Goal: Navigation & Orientation: Understand site structure

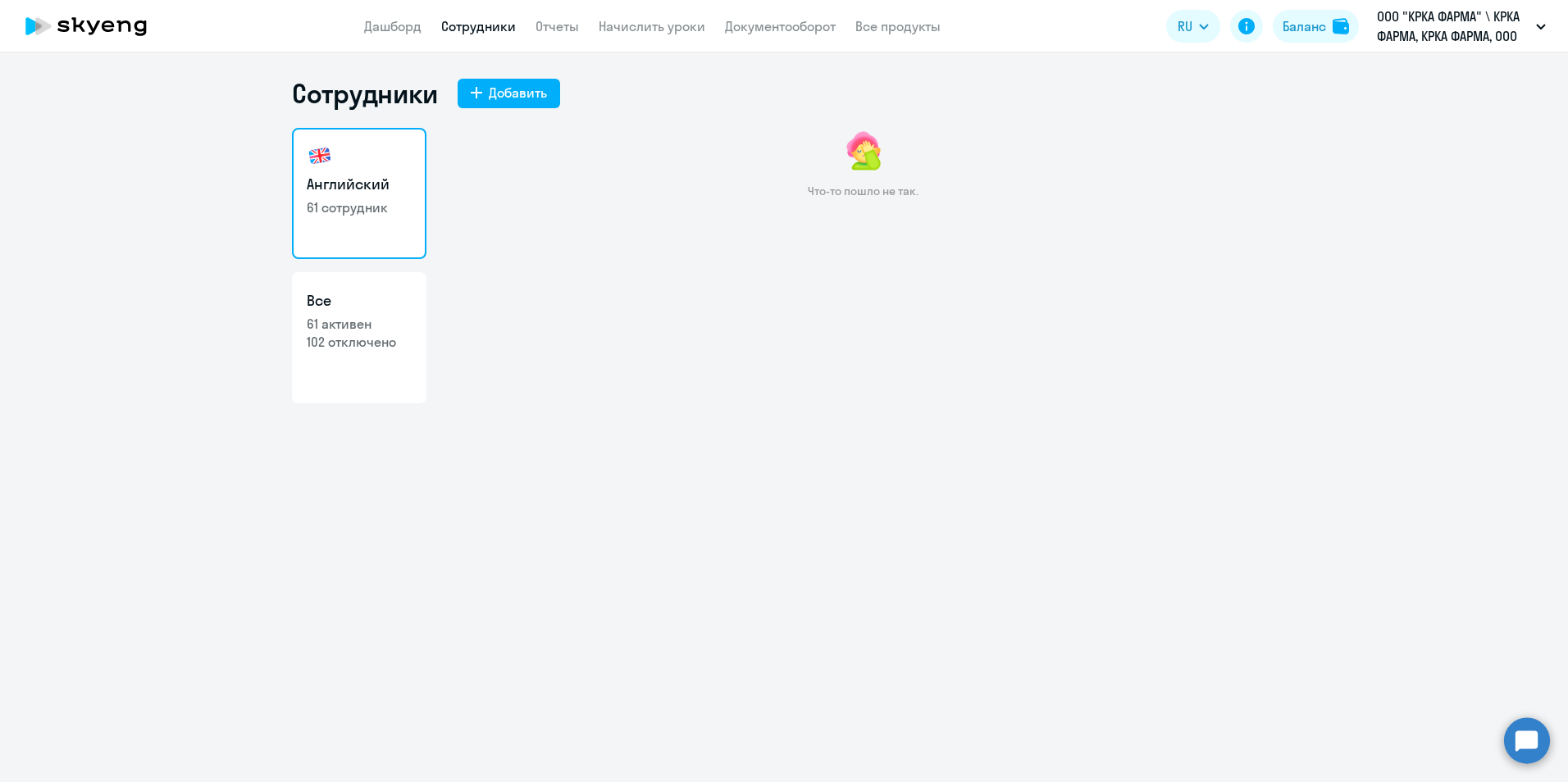
click at [476, 30] on link "Сотрудники" at bounding box center [478, 25] width 74 height 16
click at [479, 22] on link "Сотрудники" at bounding box center [478, 25] width 74 height 16
click at [400, 26] on link "Дашборд" at bounding box center [393, 25] width 57 height 16
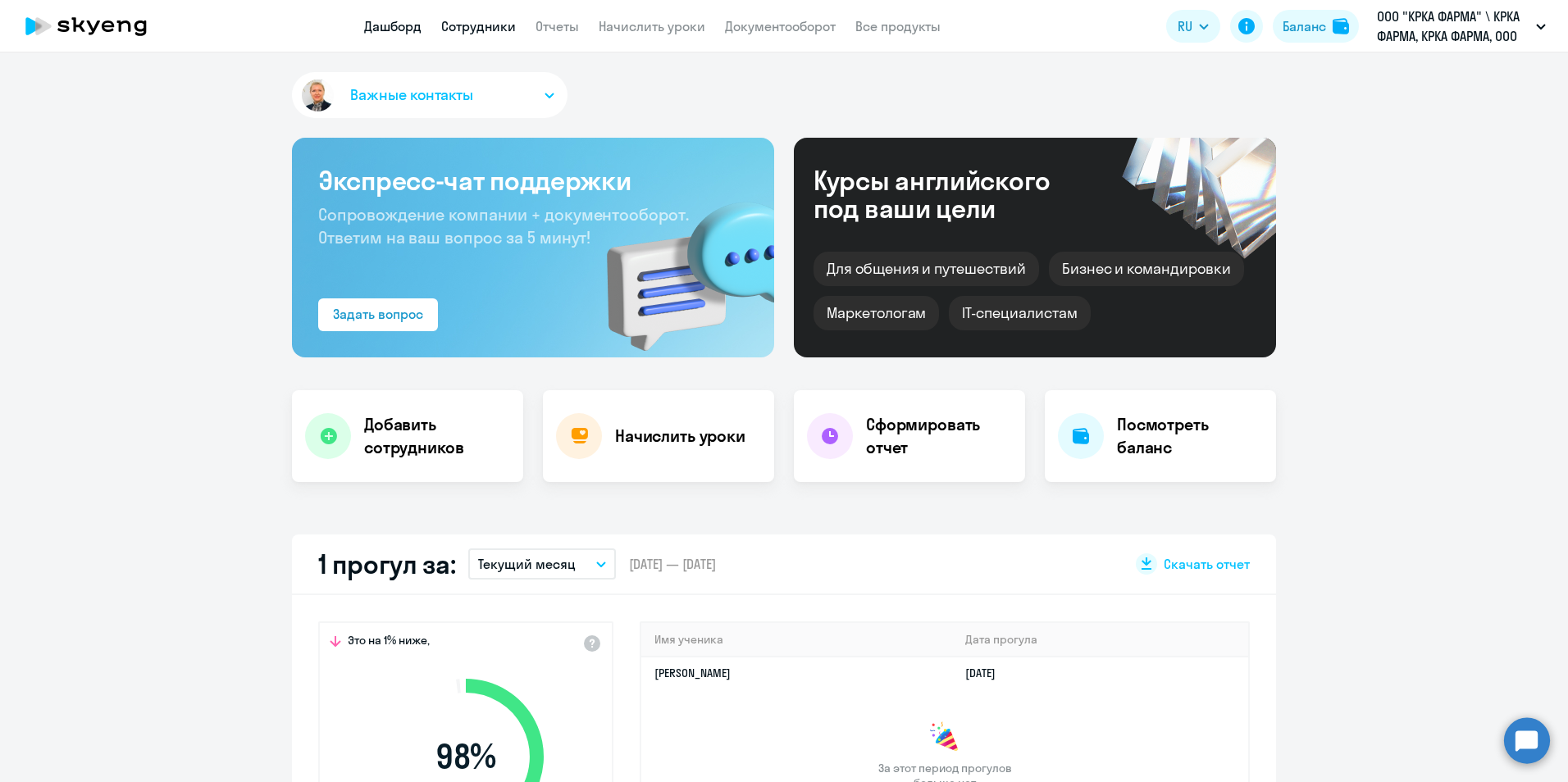
click at [471, 26] on link "Сотрудники" at bounding box center [478, 25] width 74 height 16
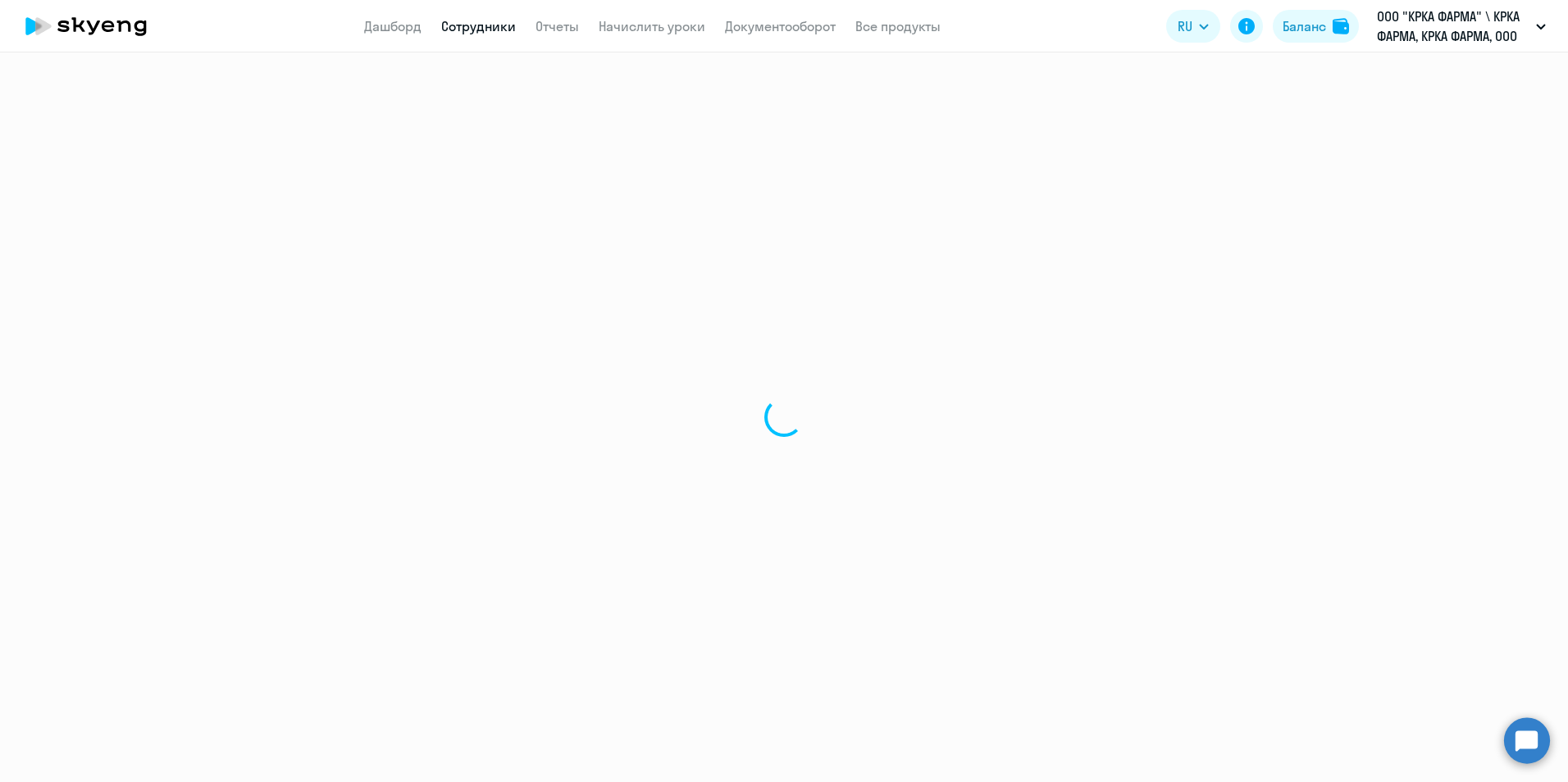
select select "30"
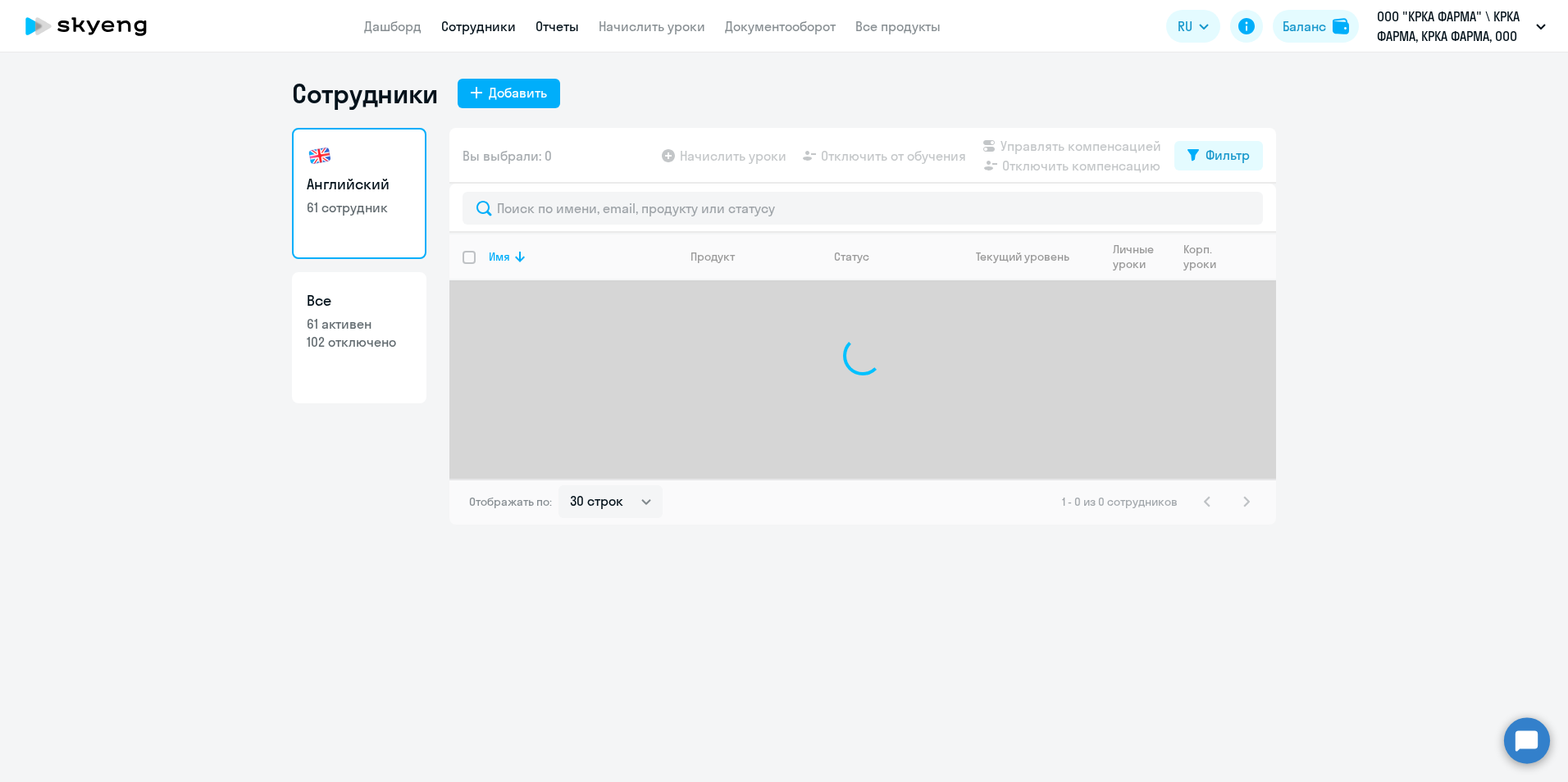
click at [559, 28] on link "Отчеты" at bounding box center [556, 25] width 43 height 16
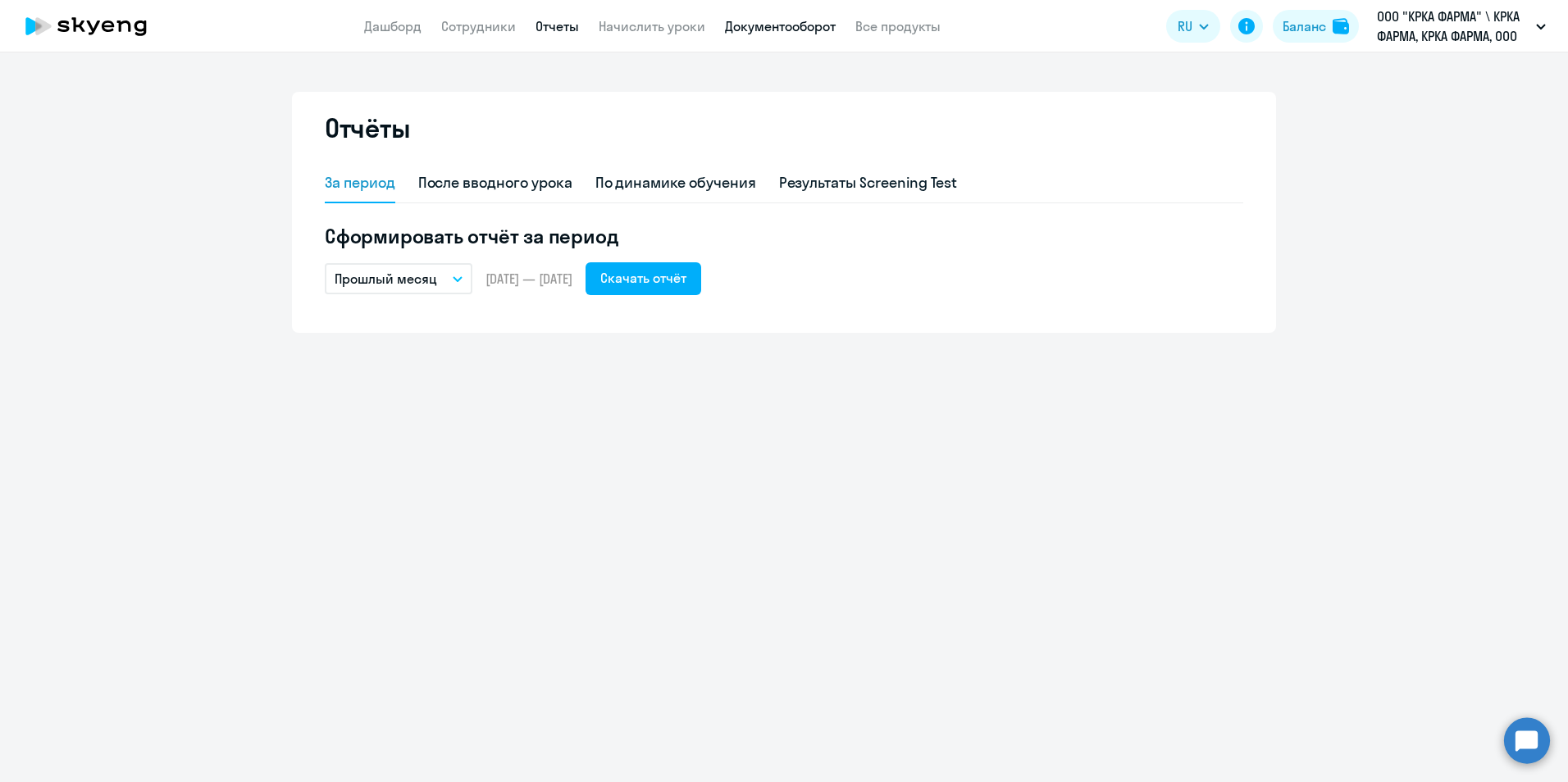
click at [799, 28] on link "Документооборот" at bounding box center [779, 25] width 111 height 16
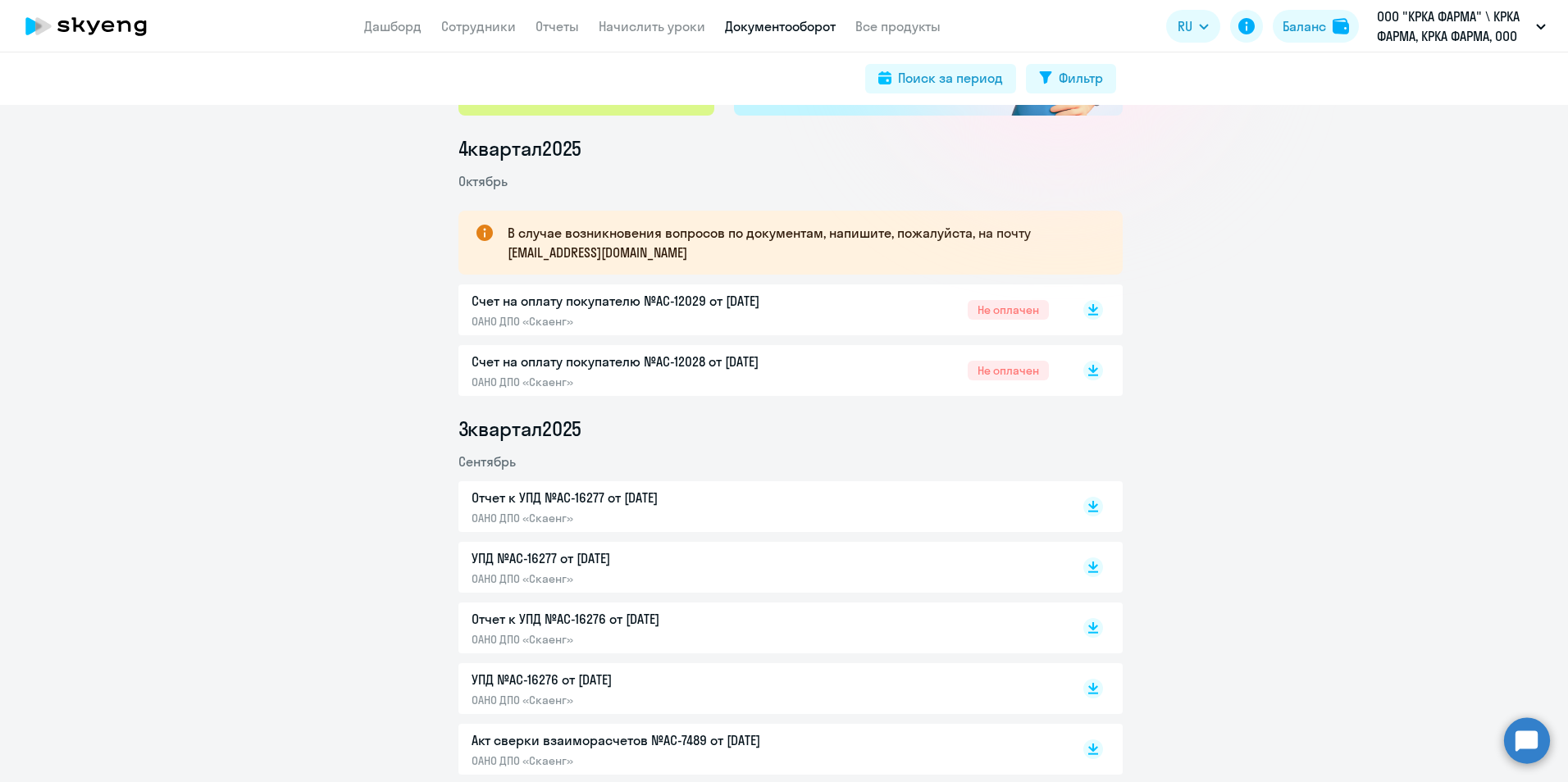
scroll to position [246, 0]
